Goal: Task Accomplishment & Management: Manage account settings

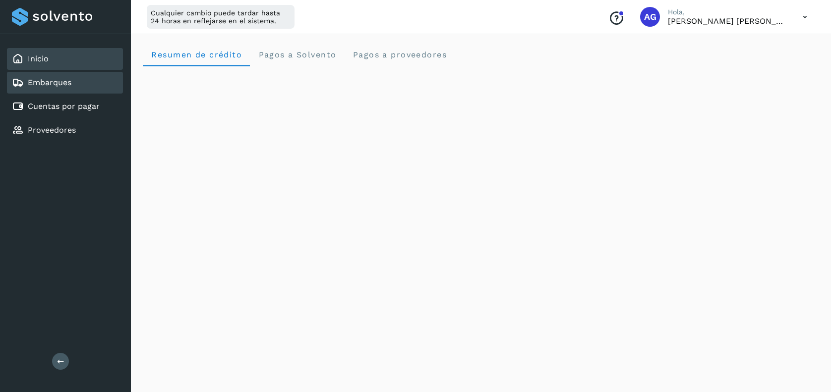
scroll to position [221, 0]
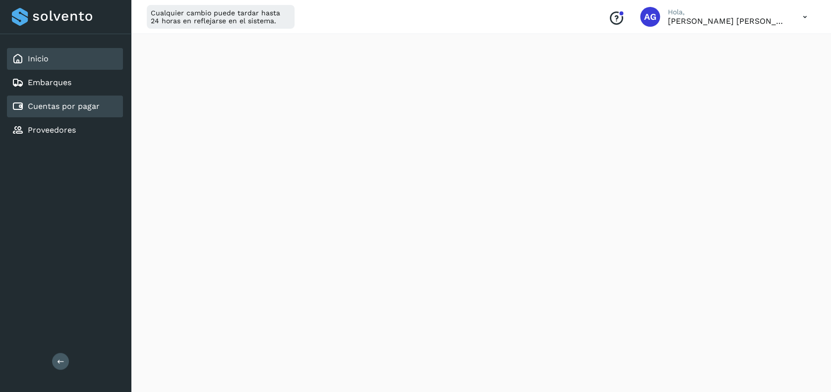
click at [47, 110] on link "Cuentas por pagar" at bounding box center [64, 106] width 72 height 9
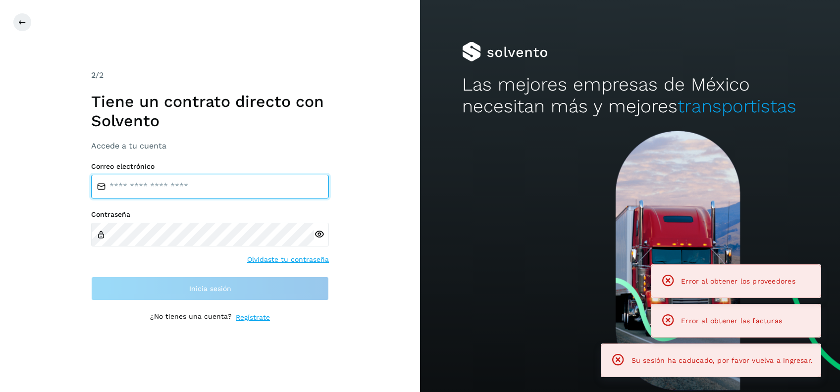
type input "**********"
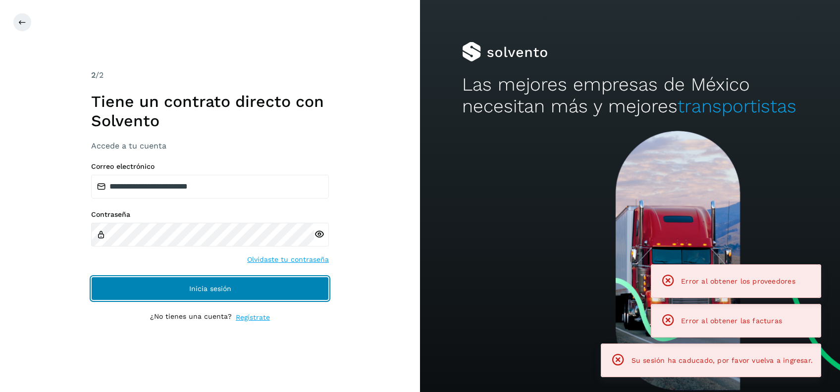
click at [234, 299] on button "Inicia sesión" at bounding box center [210, 289] width 238 height 24
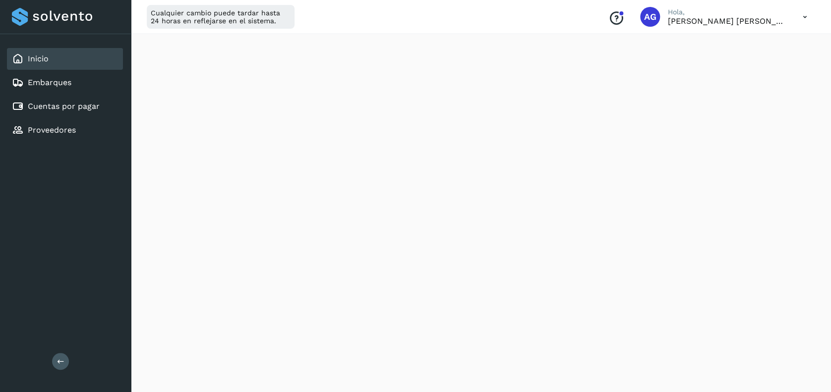
scroll to position [534, 0]
click at [112, 109] on div "Cuentas por pagar" at bounding box center [65, 107] width 116 height 22
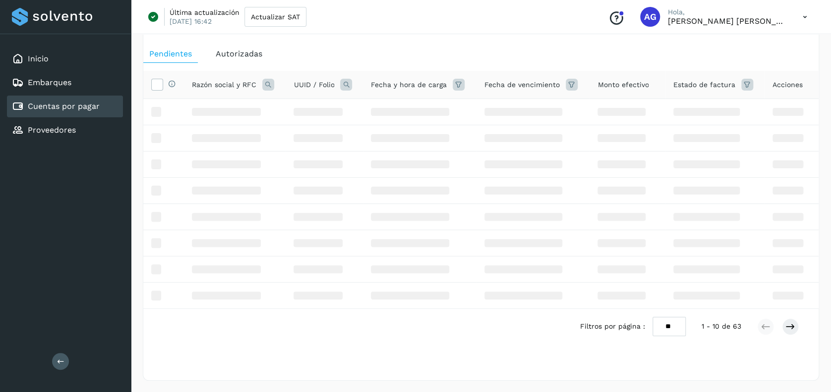
scroll to position [241, 0]
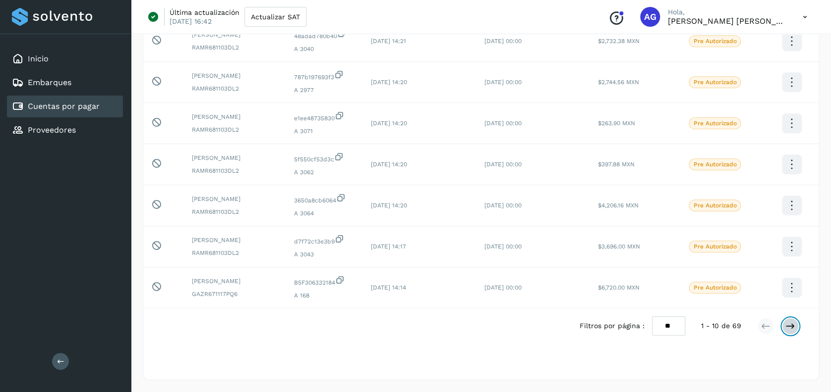
click at [790, 322] on icon at bounding box center [790, 327] width 10 height 10
click at [789, 322] on icon at bounding box center [790, 327] width 10 height 10
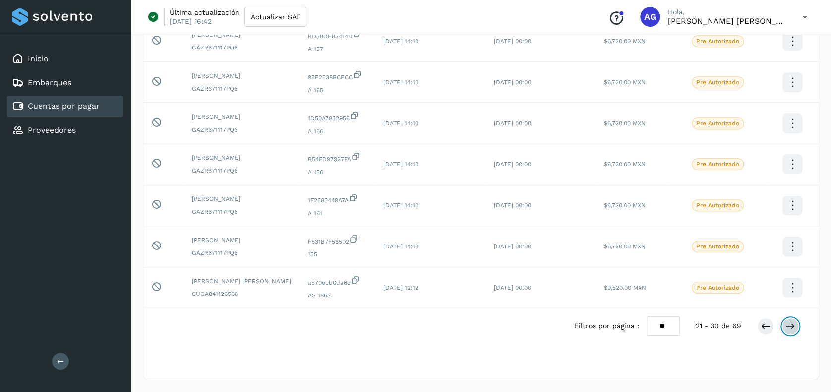
click at [789, 322] on icon at bounding box center [790, 327] width 10 height 10
